Goal: Obtain resource: Obtain resource

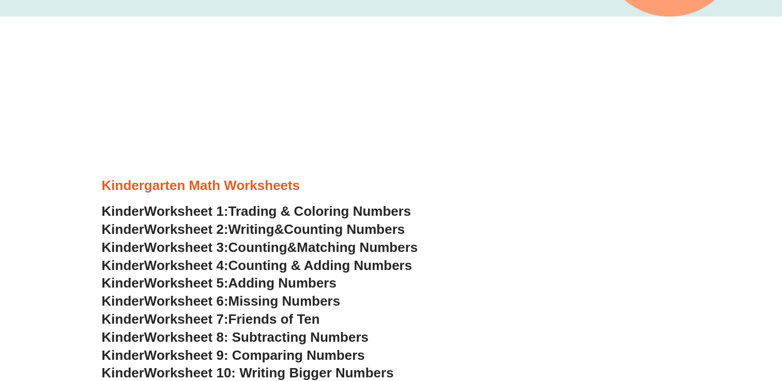
scroll to position [347, 0]
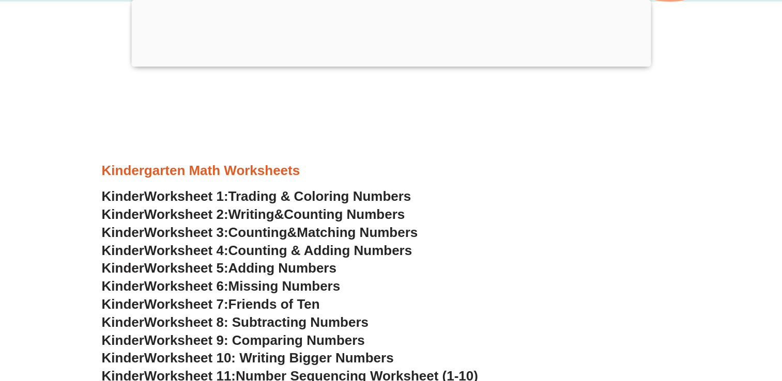
click at [356, 319] on span "Worksheet 8: Subtracting Numbers" at bounding box center [256, 323] width 224 height 16
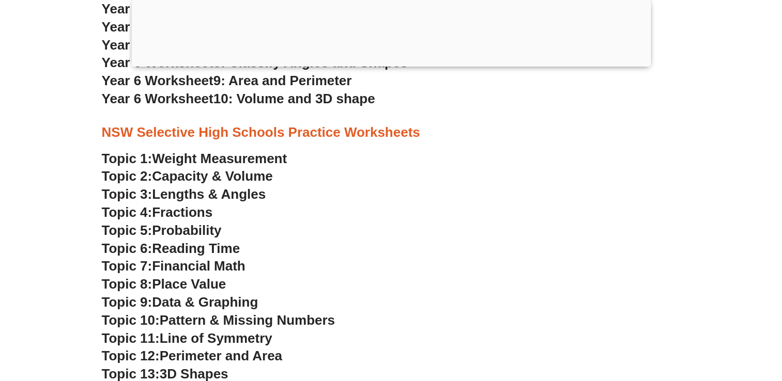
scroll to position [2345, 0]
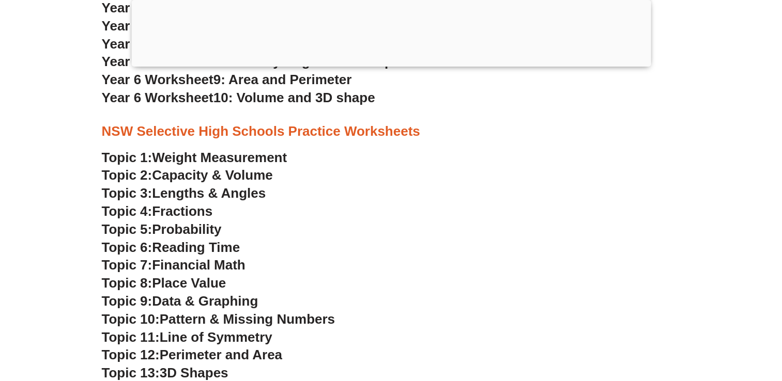
click at [399, 64] on div at bounding box center [390, 64] width 519 height 0
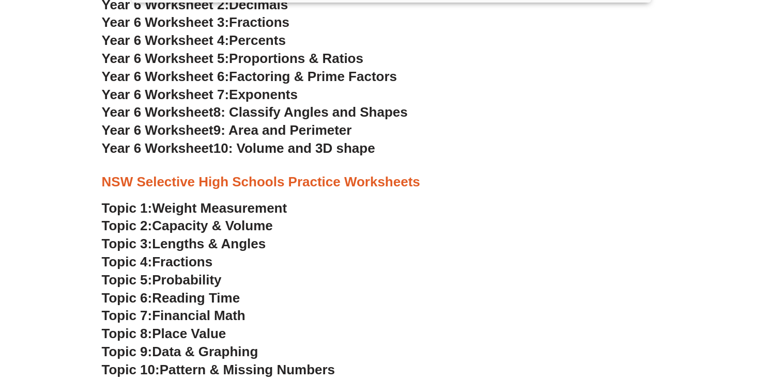
scroll to position [2234, 0]
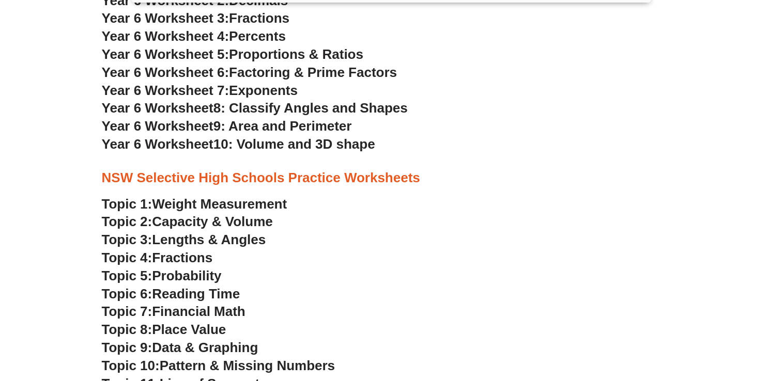
click at [498, 285] on h3 "Topic 5: Probability" at bounding box center [391, 277] width 579 height 18
click at [182, 202] on span "Weight Measurement" at bounding box center [219, 204] width 135 height 16
click at [209, 219] on span "Capacity & Volume" at bounding box center [212, 222] width 120 height 16
click at [132, 237] on span "Topic 3:" at bounding box center [127, 240] width 51 height 16
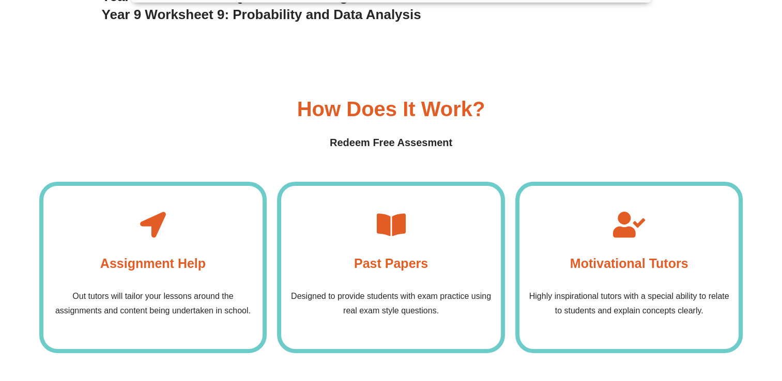
scroll to position [3387, 0]
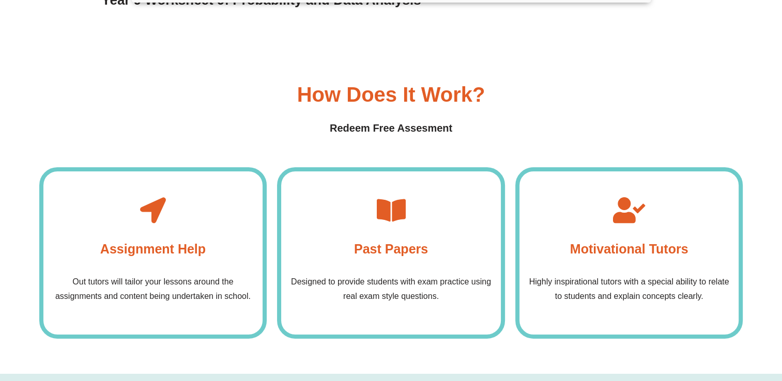
click at [318, 292] on p "Designed to provide students with exam practice using real exam style questions." at bounding box center [390, 289] width 209 height 29
click at [372, 197] on div "Past Papers Designed to provide students with exam practice using real exam sty…" at bounding box center [391, 253] width 228 height 172
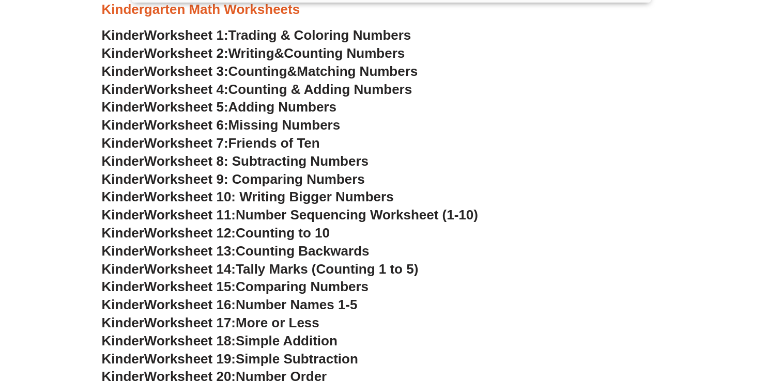
scroll to position [523, 0]
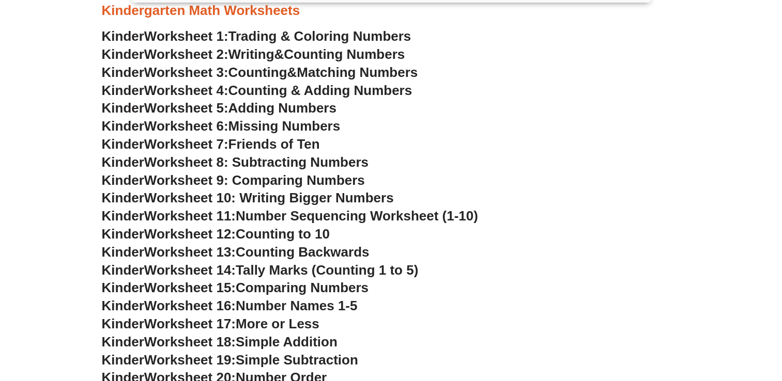
click at [345, 33] on span "Trading & Coloring Numbers" at bounding box center [319, 36] width 183 height 16
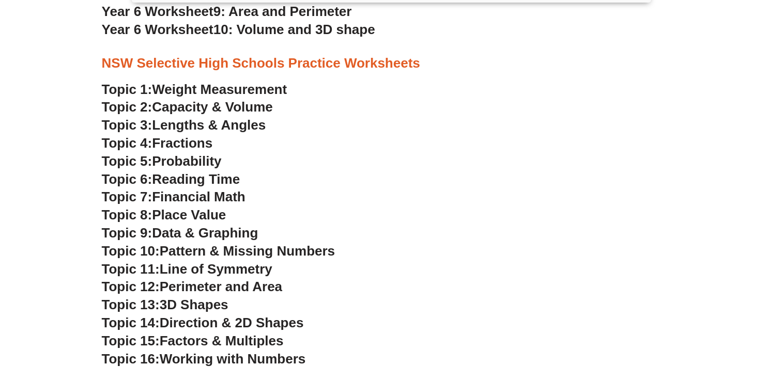
scroll to position [2350, 0]
